Goal: Find specific page/section: Find specific page/section

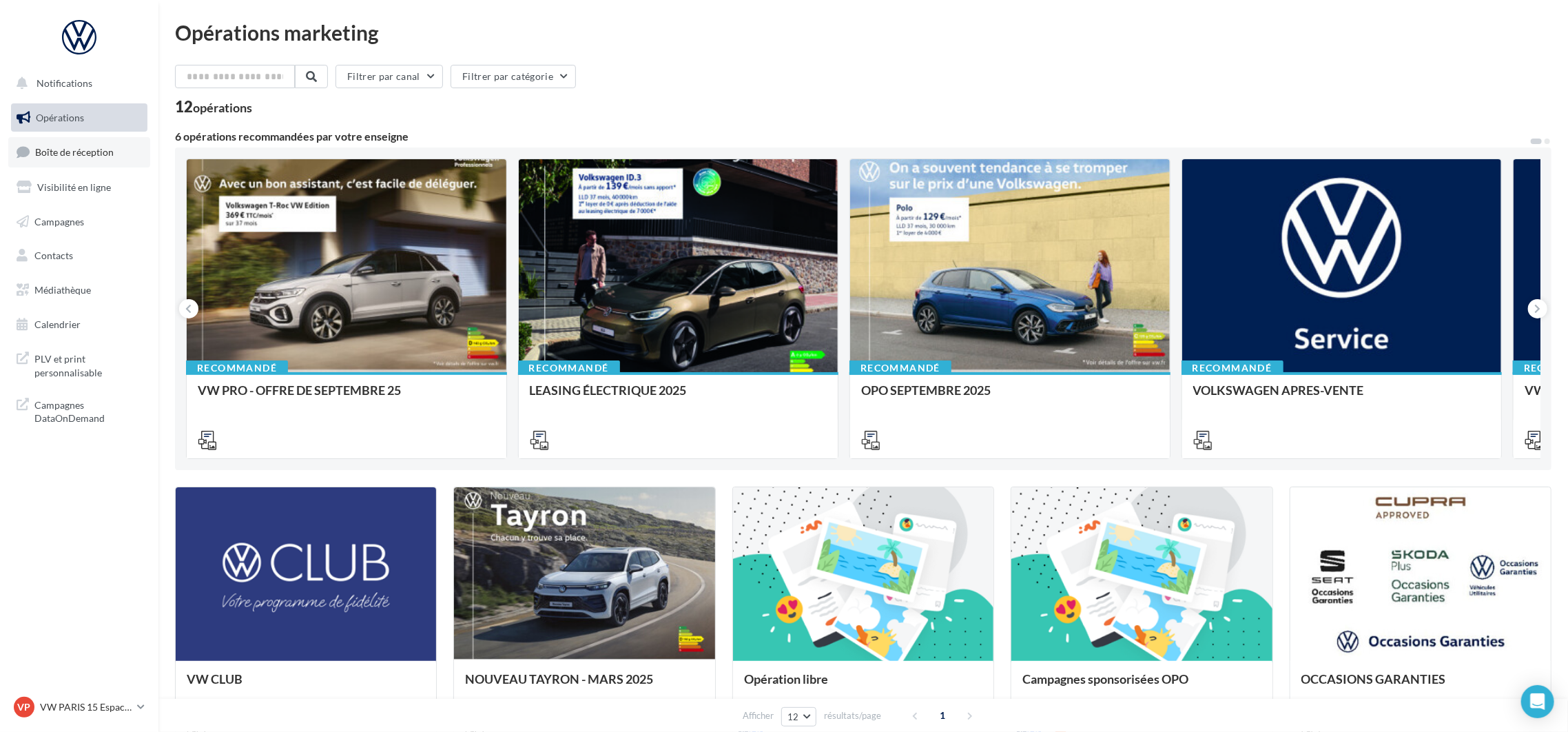
click at [96, 151] on span "Boîte de réception" at bounding box center [74, 152] width 78 height 12
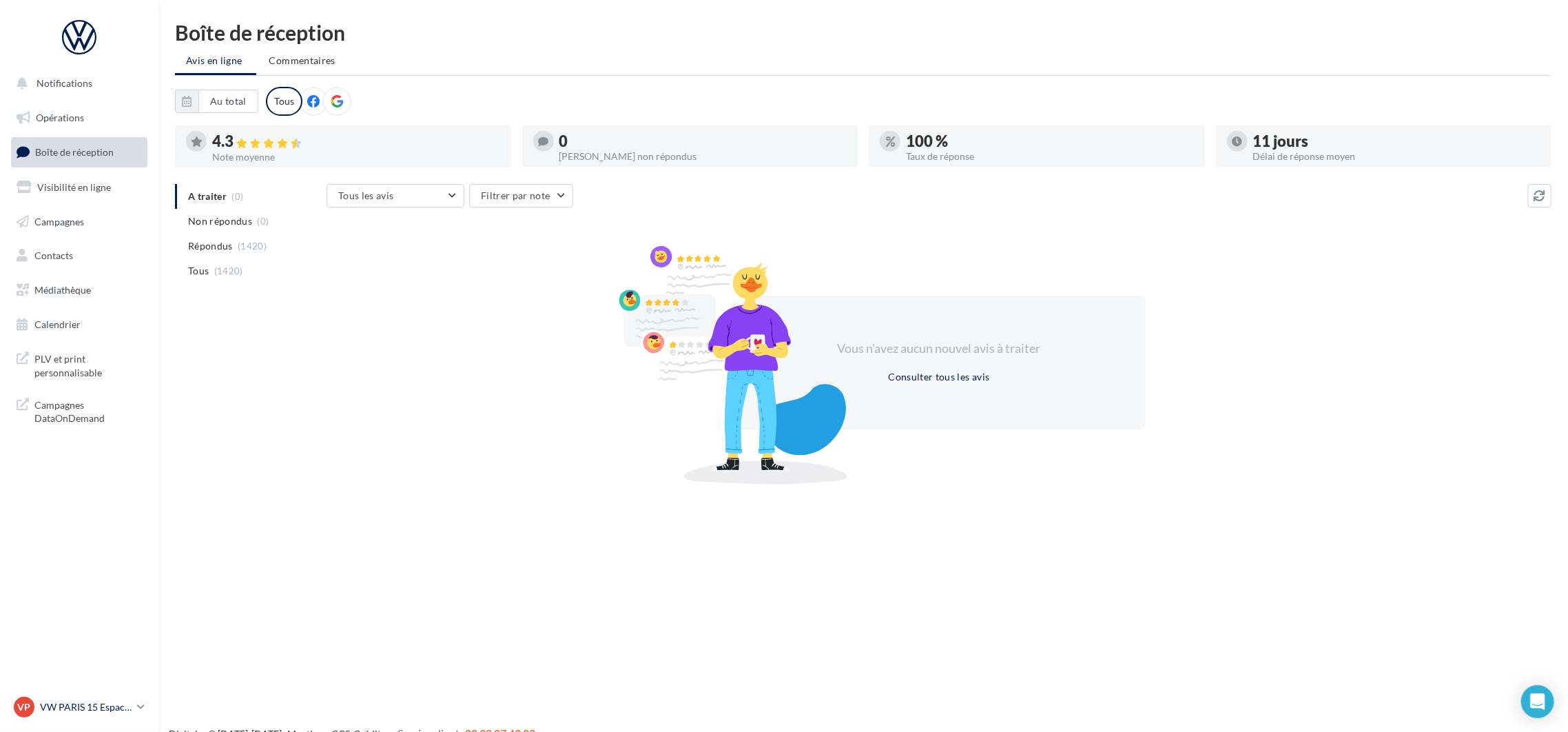
click at [97, 701] on p "VW PARIS 15 Espace Suffren" at bounding box center [86, 707] width 92 height 13
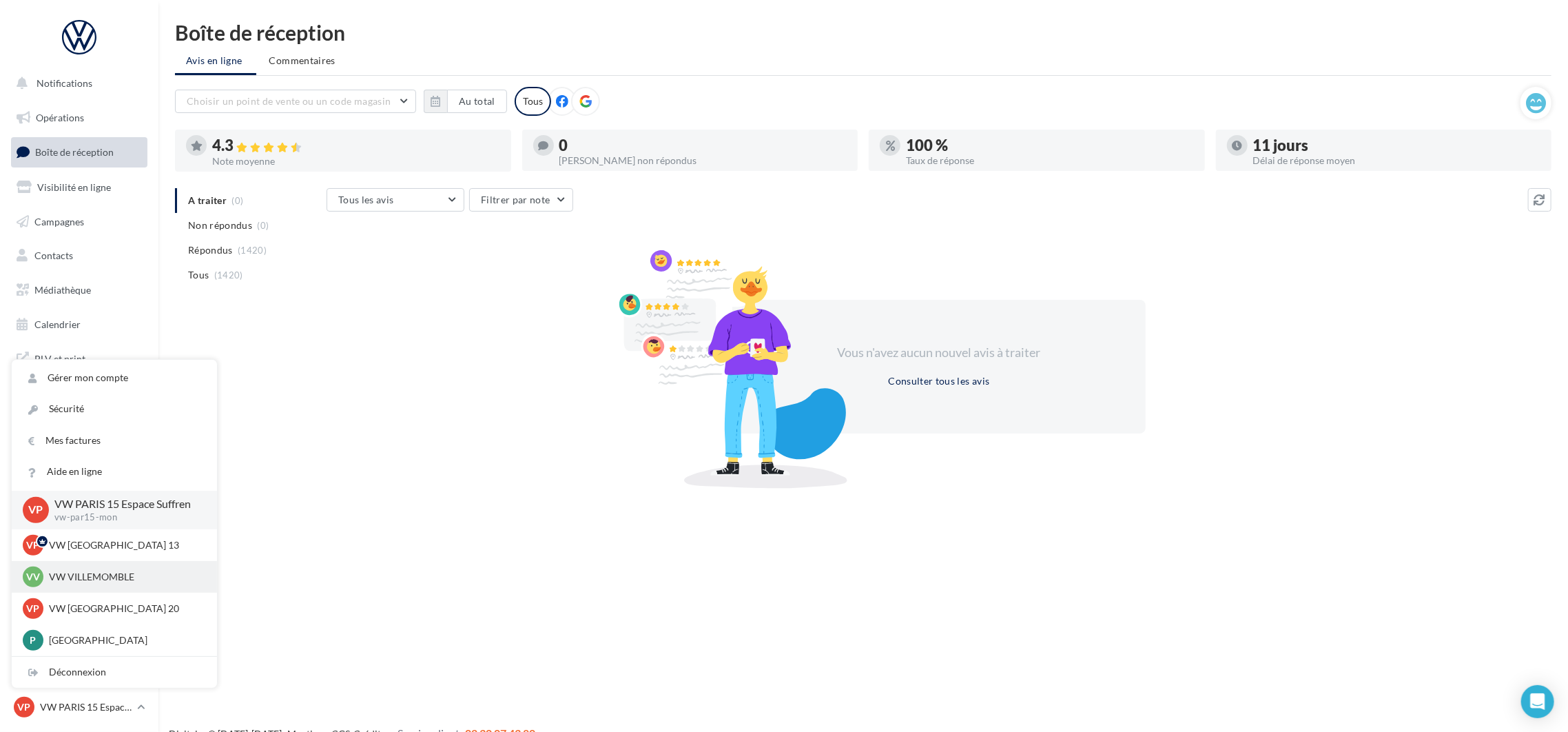
click at [89, 582] on p "VW VILLEMOMBLE" at bounding box center [124, 577] width 151 height 13
